Goal: Navigation & Orientation: Find specific page/section

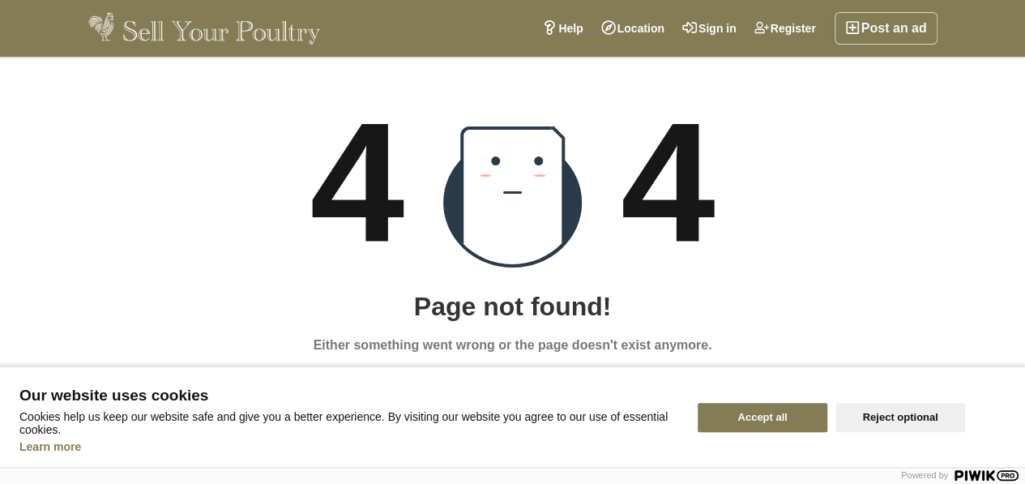
click at [288, 32] on img at bounding box center [204, 28] width 233 height 32
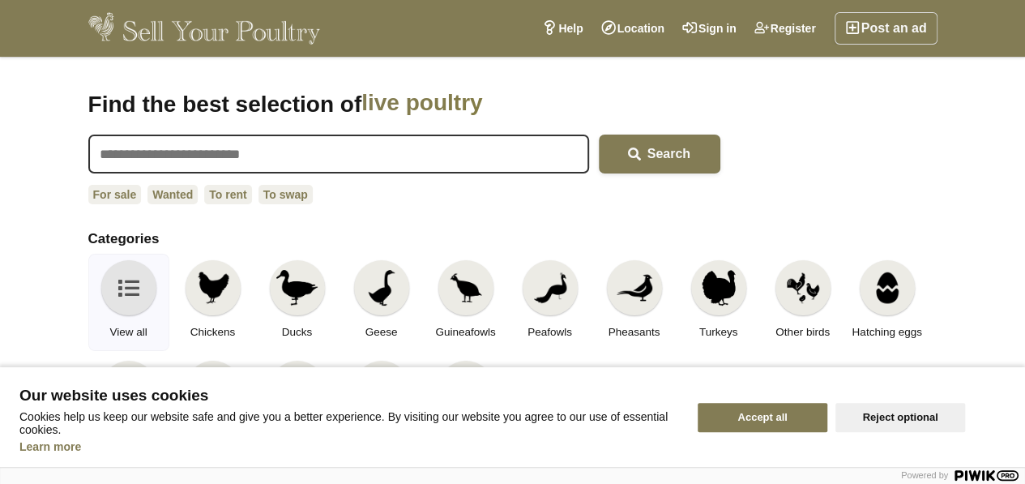
click at [756, 419] on button "Accept all" at bounding box center [763, 417] width 130 height 29
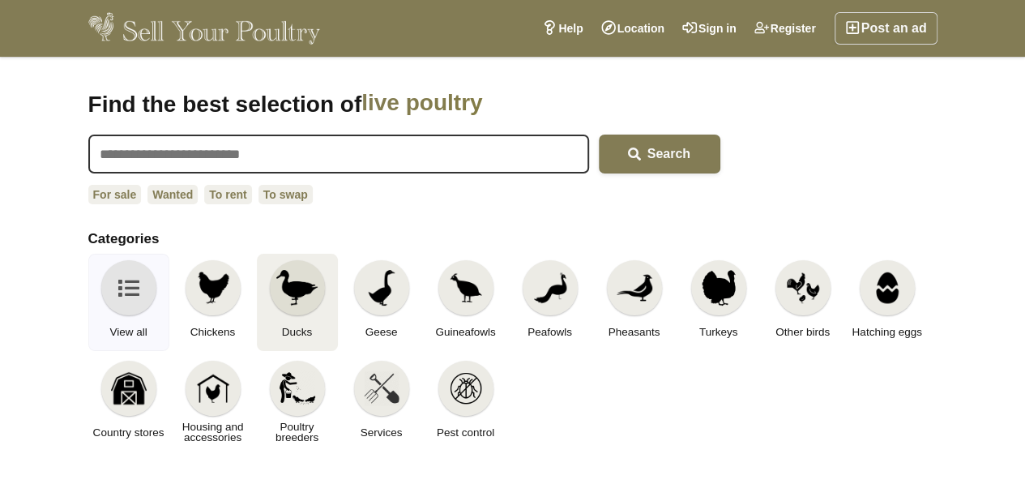
click at [308, 282] on img at bounding box center [296, 288] width 41 height 36
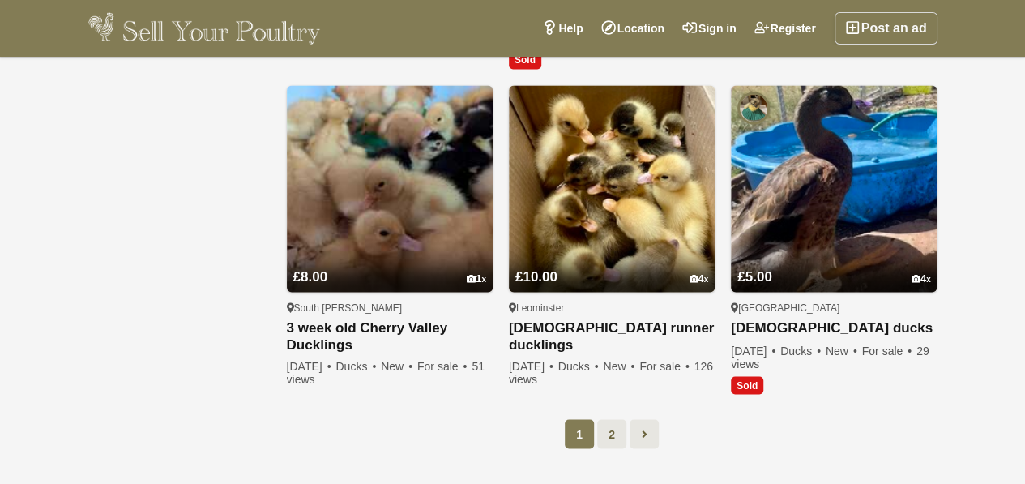
scroll to position [1231, 0]
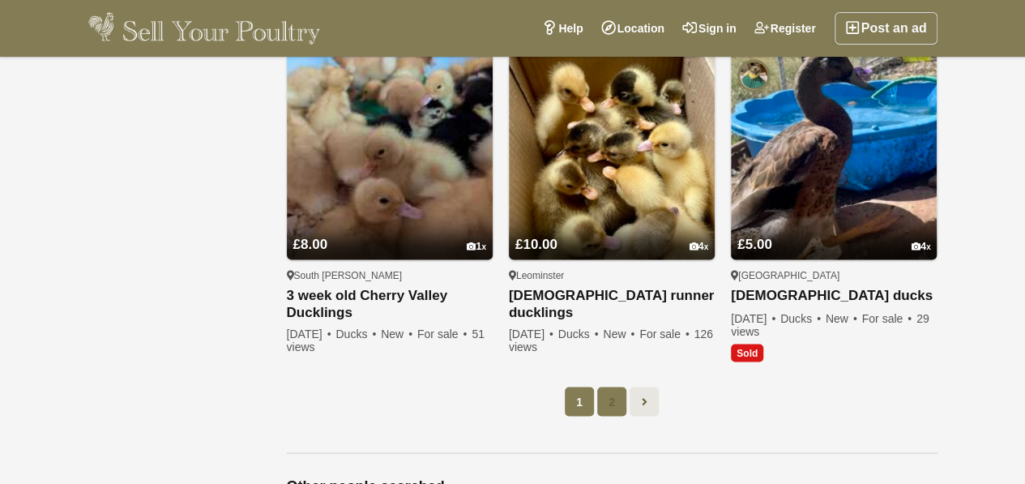
click at [608, 400] on link "2" at bounding box center [611, 400] width 29 height 29
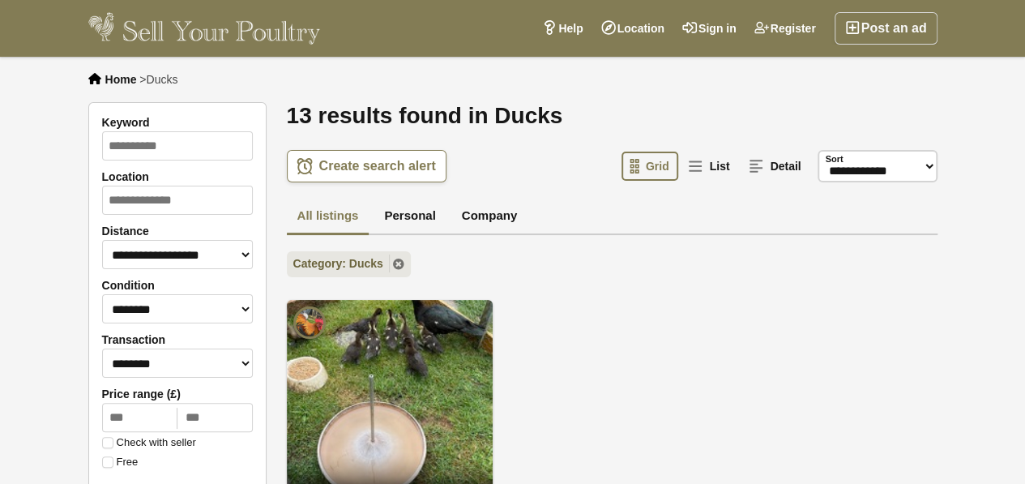
click at [207, 35] on img at bounding box center [204, 28] width 233 height 32
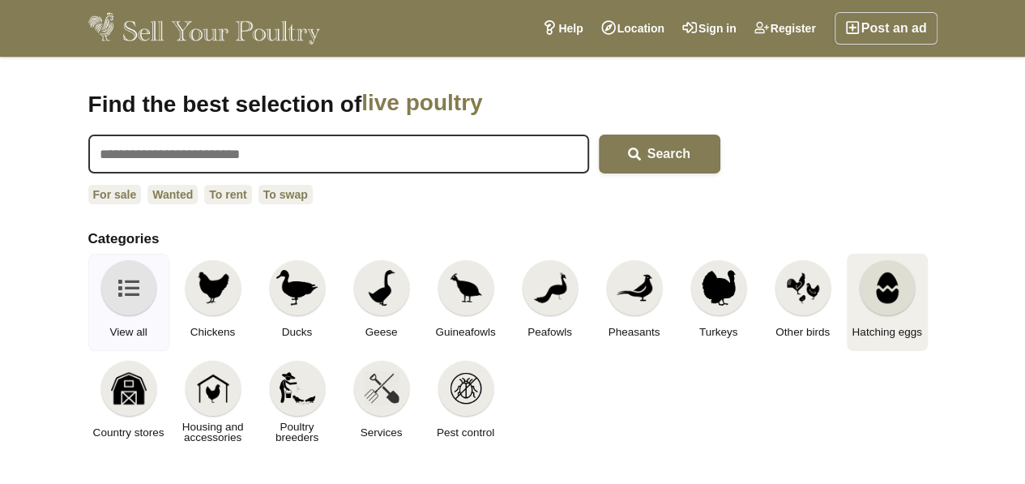
click at [886, 294] on img at bounding box center [887, 288] width 36 height 36
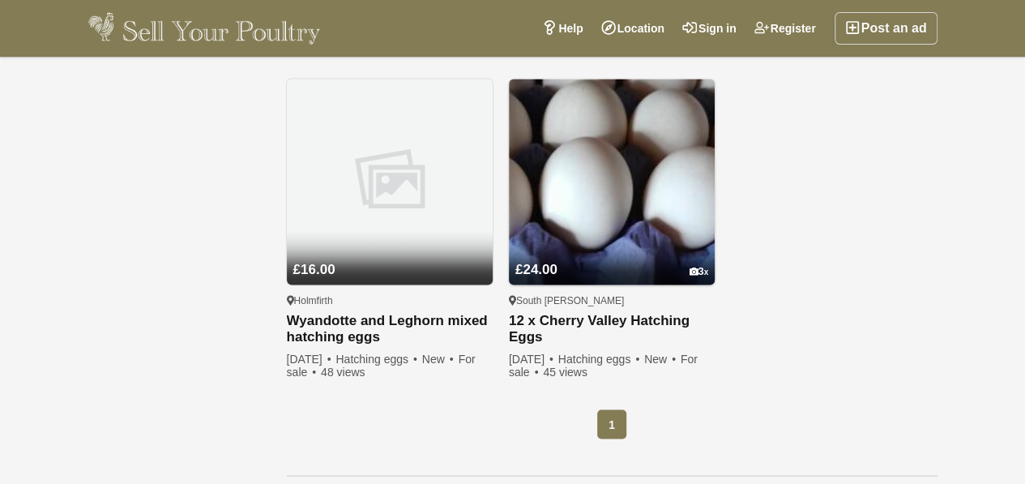
scroll to position [1274, 0]
